Goal: Information Seeking & Learning: Learn about a topic

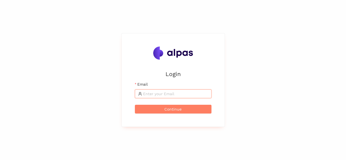
click at [159, 97] on input "Email" at bounding box center [175, 94] width 65 height 6
type input "amol.kekre@alpas.ai"
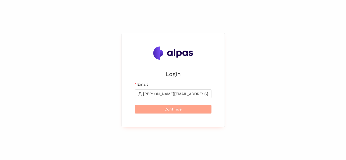
click at [168, 107] on span "Continue" at bounding box center [173, 109] width 17 height 6
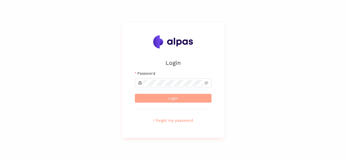
click at [171, 97] on span "Login" at bounding box center [173, 98] width 10 height 6
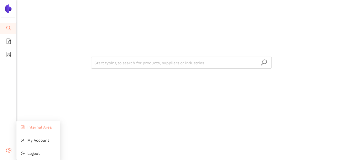
click at [38, 126] on span "Internal Area" at bounding box center [39, 127] width 24 height 4
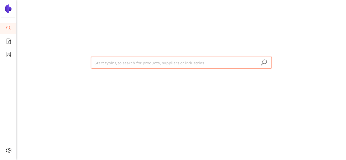
click at [107, 59] on input "search" at bounding box center [181, 63] width 174 height 12
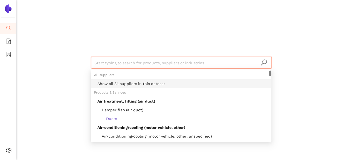
click at [115, 81] on div "Show all 31 suppliers in this dataset" at bounding box center [183, 84] width 171 height 6
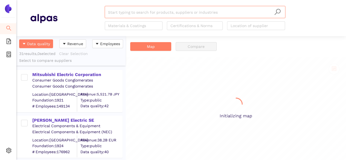
scroll to position [120, 105]
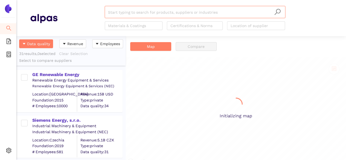
scroll to position [120, 105]
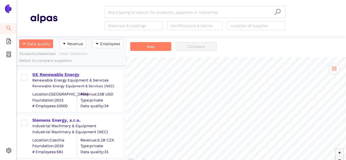
click at [65, 74] on div "GE Renewable Energy" at bounding box center [77, 75] width 90 height 6
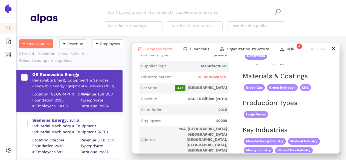
scroll to position [118, 0]
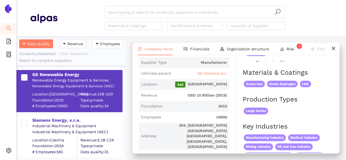
click at [207, 74] on span "GE Vernova Inc." at bounding box center [213, 73] width 30 height 5
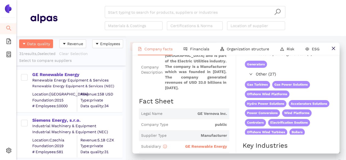
scroll to position [93, 0]
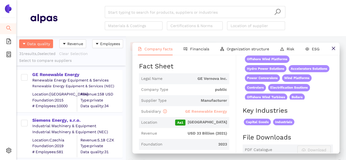
click at [202, 110] on span "GE Renewable Energy" at bounding box center [206, 111] width 42 height 4
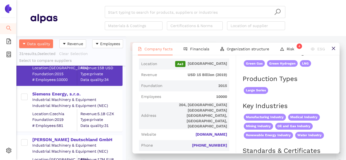
scroll to position [175, 0]
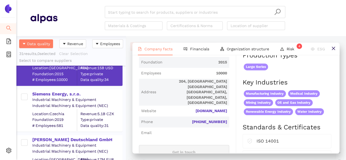
drag, startPoint x: 229, startPoint y: 111, endPoint x: 191, endPoint y: 112, distance: 38.4
click at [191, 112] on div "Industry Renewable Energy Equipment & Services Company Description GE Renewable…" at bounding box center [187, 155] width 97 height 468
click at [176, 128] on span "Email" at bounding box center [184, 133] width 90 height 11
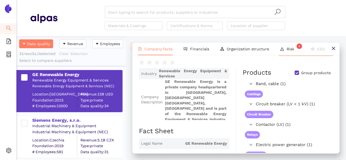
scroll to position [0, 0]
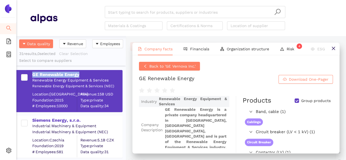
drag, startPoint x: 83, startPoint y: 72, endPoint x: 32, endPoint y: 70, distance: 50.4
click at [32, 70] on div "GE Renewable Energy Renewable Energy Equipment & Services Renewable Energy Equi…" at bounding box center [69, 91] width 106 height 42
copy div "GE Renewable Energy"
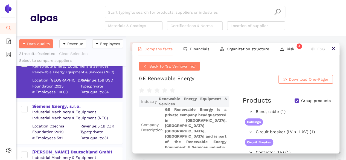
scroll to position [14, 0]
click at [57, 106] on div "Siemens Energy, s.r.o." at bounding box center [77, 106] width 90 height 6
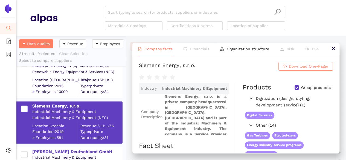
scroll to position [0, 0]
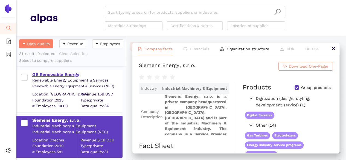
click at [58, 76] on div "GE Renewable Energy" at bounding box center [77, 75] width 90 height 6
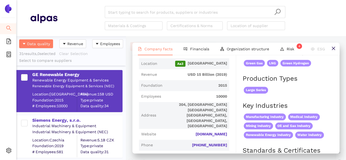
scroll to position [156, 0]
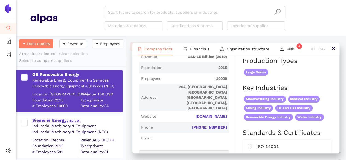
click at [85, 118] on div "Siemens Energy, s.r.o." at bounding box center [77, 120] width 90 height 6
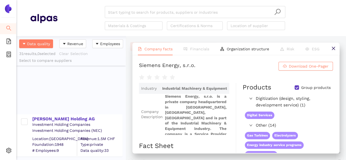
scroll to position [1331, 0]
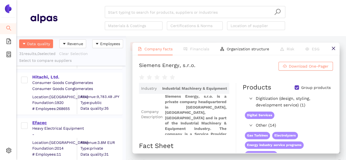
click at [50, 124] on div "Efacec" at bounding box center [77, 123] width 90 height 6
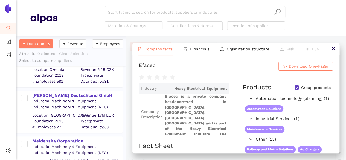
scroll to position [0, 0]
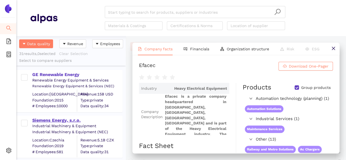
click at [46, 120] on div "Siemens Energy, s.r.o." at bounding box center [77, 120] width 90 height 6
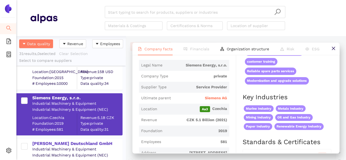
scroll to position [93, 0]
click at [217, 98] on span "Siemens AG" at bounding box center [216, 97] width 22 height 5
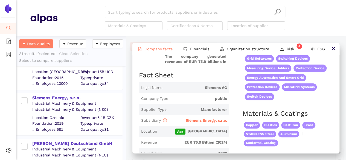
scroll to position [84, 0]
click at [199, 119] on span "Siemens Energy, s.r.o." at bounding box center [206, 120] width 41 height 4
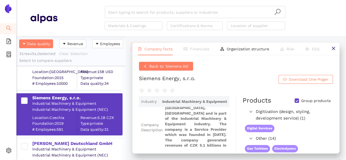
scroll to position [69, 0]
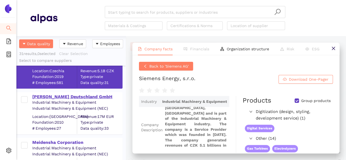
click at [60, 95] on div "PFIFFNER Deutschland GmbH" at bounding box center [77, 97] width 90 height 6
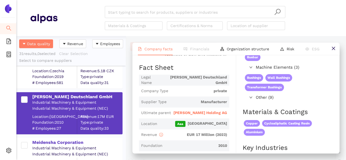
scroll to position [79, 0]
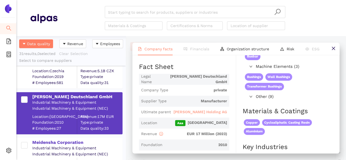
click at [199, 110] on span "Pfiffner Holding AG" at bounding box center [201, 112] width 54 height 5
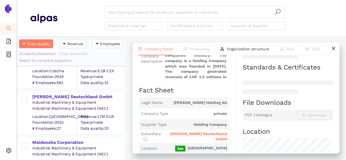
scroll to position [87, 0]
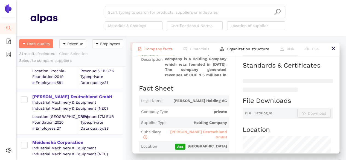
click at [198, 131] on span "PFIFFNER Deutschland GmbH" at bounding box center [198, 135] width 57 height 10
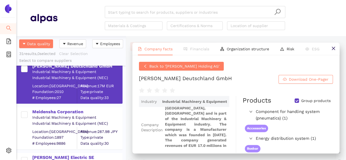
scroll to position [100, 0]
click at [53, 111] on div "Meidensha Corporation" at bounding box center [77, 112] width 90 height 6
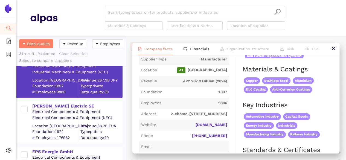
scroll to position [152, 0]
click at [55, 105] on div "[PERSON_NAME] Electric SE" at bounding box center [77, 106] width 90 height 6
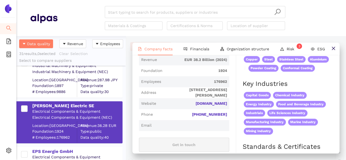
scroll to position [209, 0]
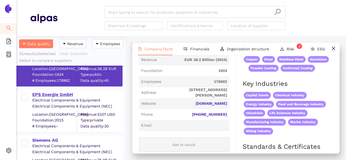
click at [57, 95] on div "EPS Energie GmbH" at bounding box center [77, 95] width 90 height 6
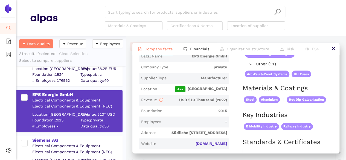
scroll to position [264, 0]
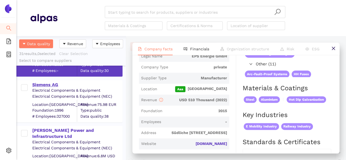
click at [44, 82] on div "Siemens AG" at bounding box center [77, 85] width 90 height 6
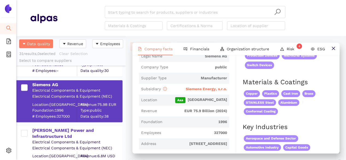
scroll to position [0, 0]
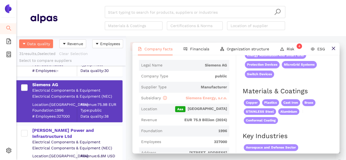
click at [198, 98] on span "Siemens Energy, s.r.o." at bounding box center [206, 98] width 41 height 4
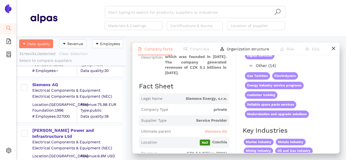
click at [209, 131] on span "Siemens AG" at bounding box center [216, 131] width 22 height 5
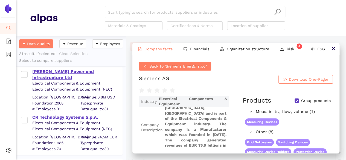
click at [67, 75] on div "Akanksha Power and Infrastructure Ltd" at bounding box center [77, 75] width 90 height 12
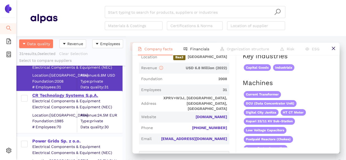
click at [65, 97] on div "CR Technology Systems S.p.A." at bounding box center [77, 96] width 90 height 6
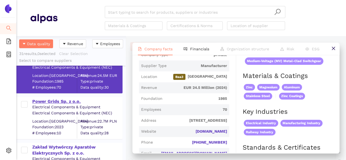
click at [56, 103] on div "Power Grids Sp. z o.o." at bounding box center [77, 102] width 90 height 6
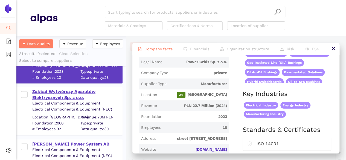
click at [62, 96] on div "Zakład Wytwórczy Aparatów Elektrycznych Sp. z o.o." at bounding box center [77, 95] width 90 height 12
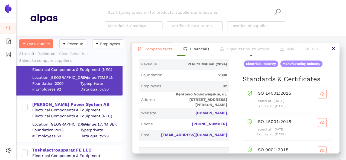
click at [52, 101] on div "Hughes Power System AB" at bounding box center [77, 104] width 90 height 6
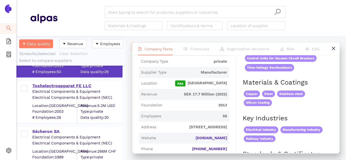
click at [53, 83] on div "Toshelectroapparat FE LLC" at bounding box center [77, 86] width 90 height 6
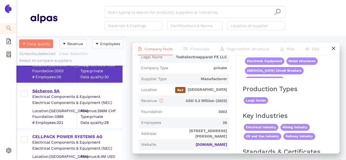
click at [46, 89] on div "Sécheron SA" at bounding box center [77, 91] width 90 height 6
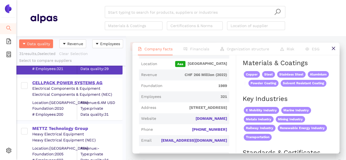
click at [59, 82] on div "CELLPACK POWER SYSTEMS AG" at bounding box center [77, 83] width 90 height 6
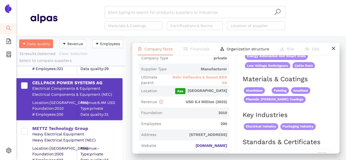
click at [208, 79] on span "Behr Deflandre & Snozzi BDS AG" at bounding box center [199, 80] width 56 height 11
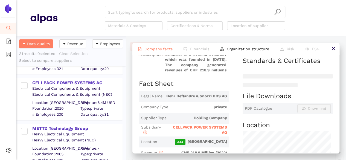
click at [198, 124] on span "CELLPACK POWER SYSTEMS AG" at bounding box center [197, 130] width 59 height 13
click at [199, 126] on span "CELLPACK POWER SYSTEMS AG" at bounding box center [200, 130] width 54 height 10
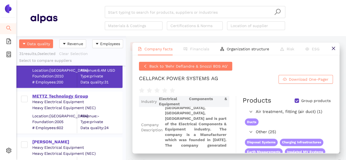
click at [71, 95] on div "METTZ Technology Group" at bounding box center [77, 96] width 90 height 6
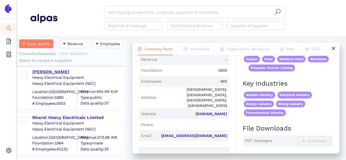
click at [47, 69] on div "[PERSON_NAME]" at bounding box center [77, 72] width 90 height 6
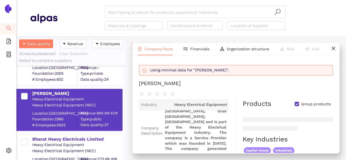
scroll to position [49, 0]
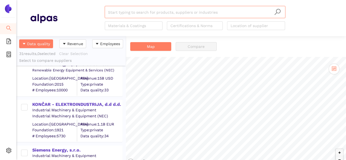
scroll to position [16, 0]
click at [60, 106] on div "KONČAR - ELEKTROINDUSTRIJA, d.d d.d." at bounding box center [77, 104] width 90 height 6
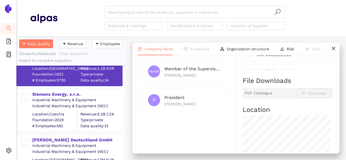
scroll to position [97, 0]
